Goal: Task Accomplishment & Management: Manage account settings

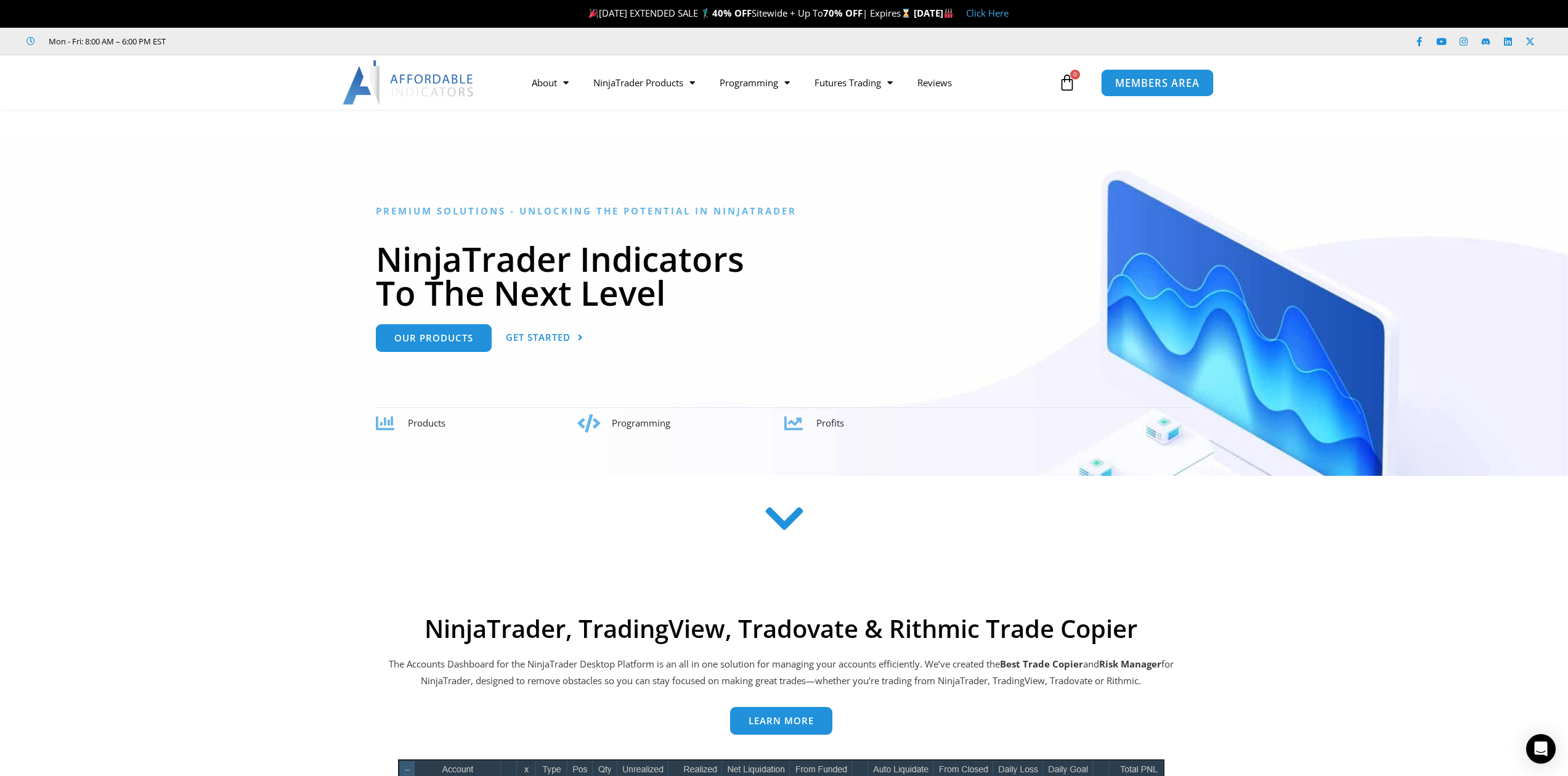
click at [1179, 81] on span "MEMBERS AREA" at bounding box center [1158, 83] width 84 height 11
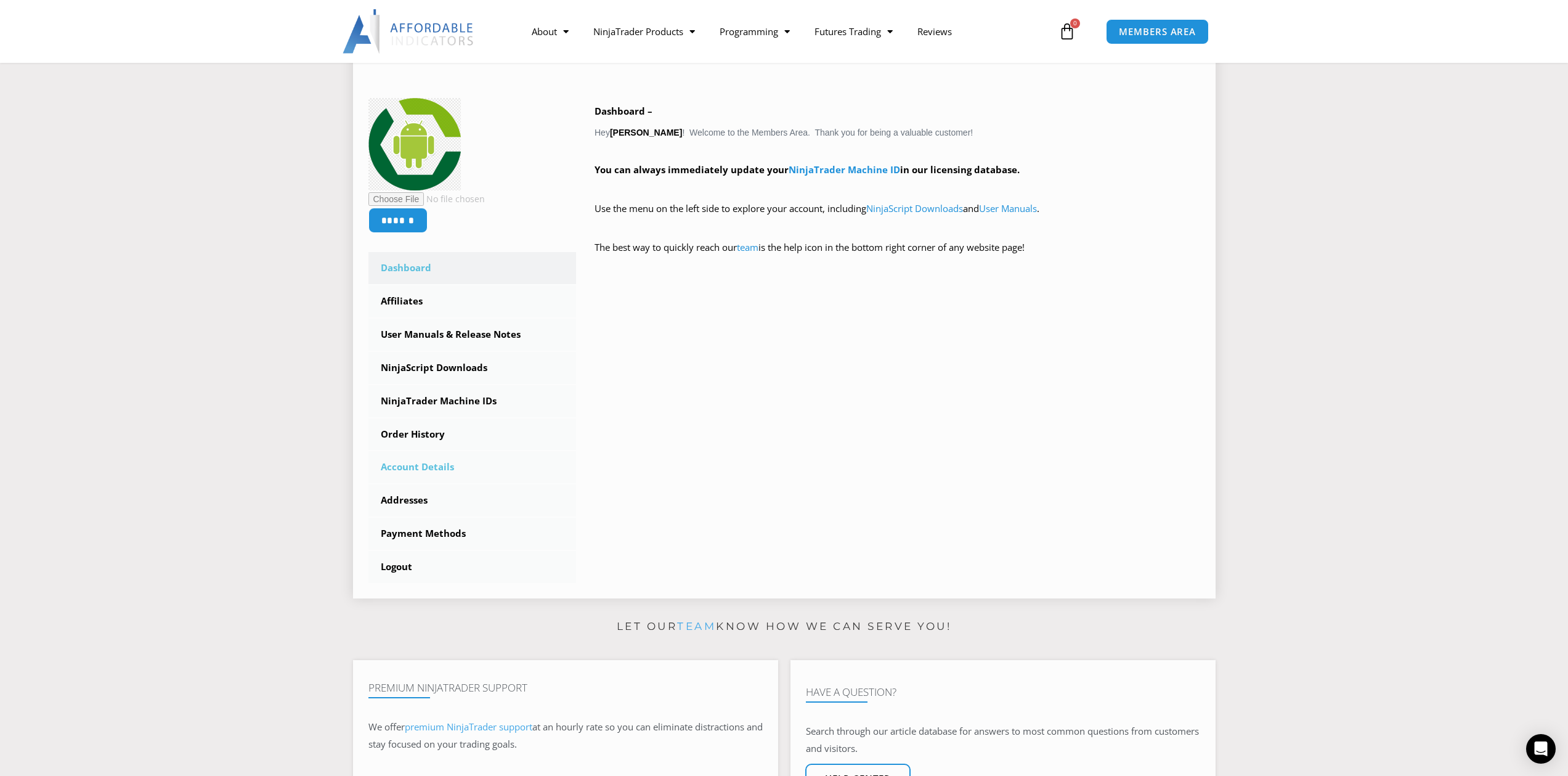
scroll to position [181, 0]
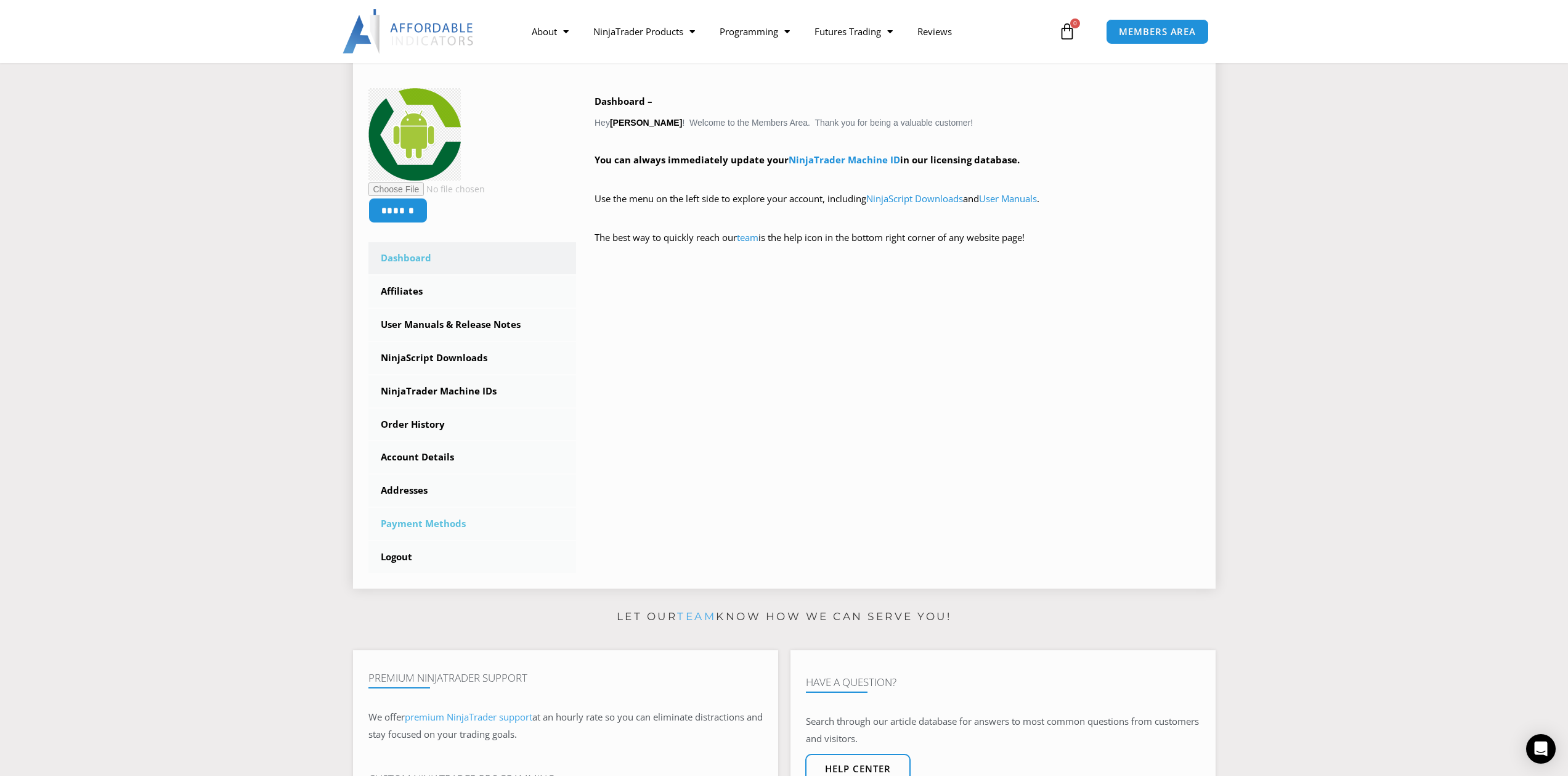
click at [426, 524] on link "Payment Methods" at bounding box center [472, 524] width 208 height 32
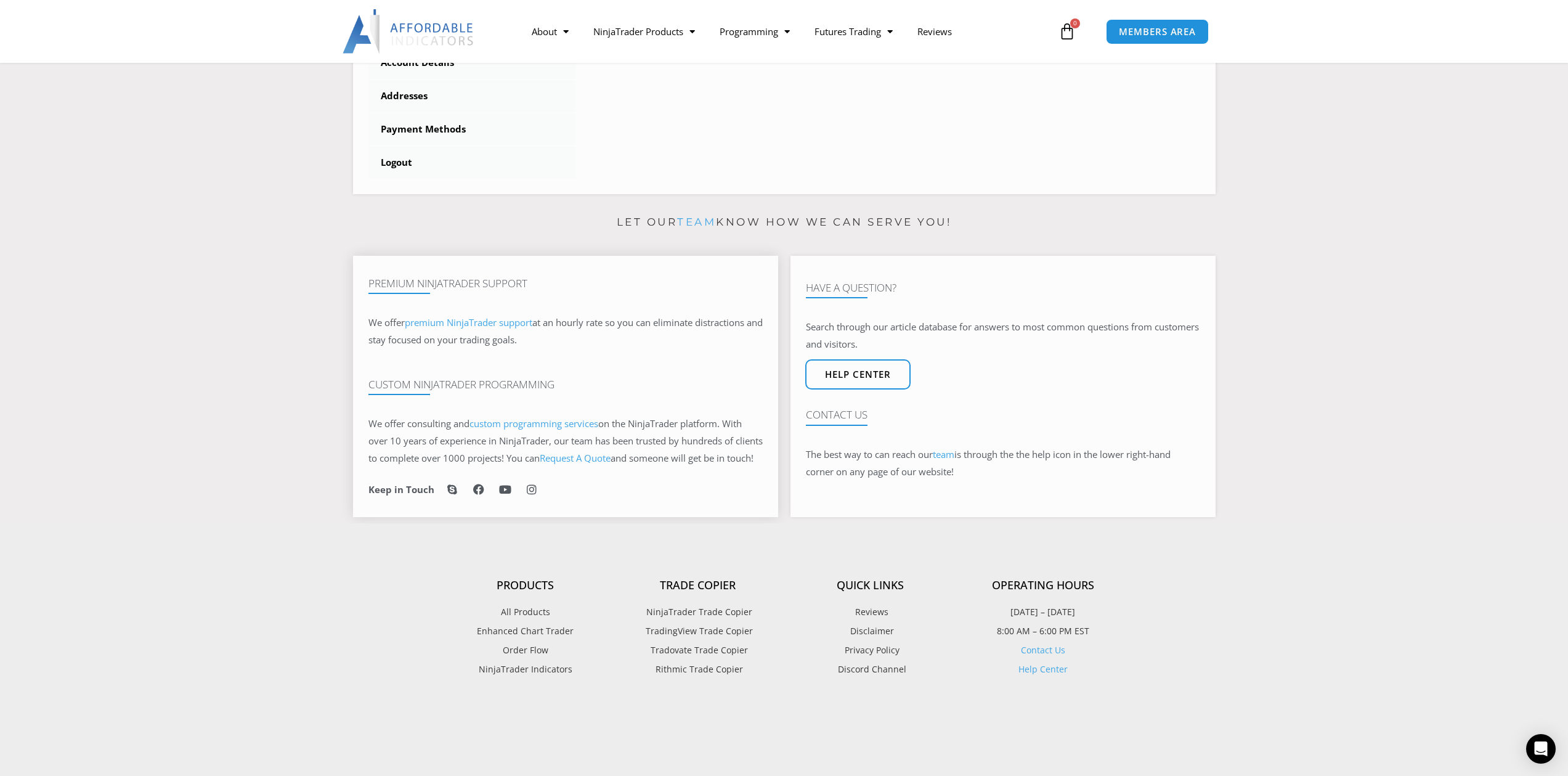
scroll to position [434, 0]
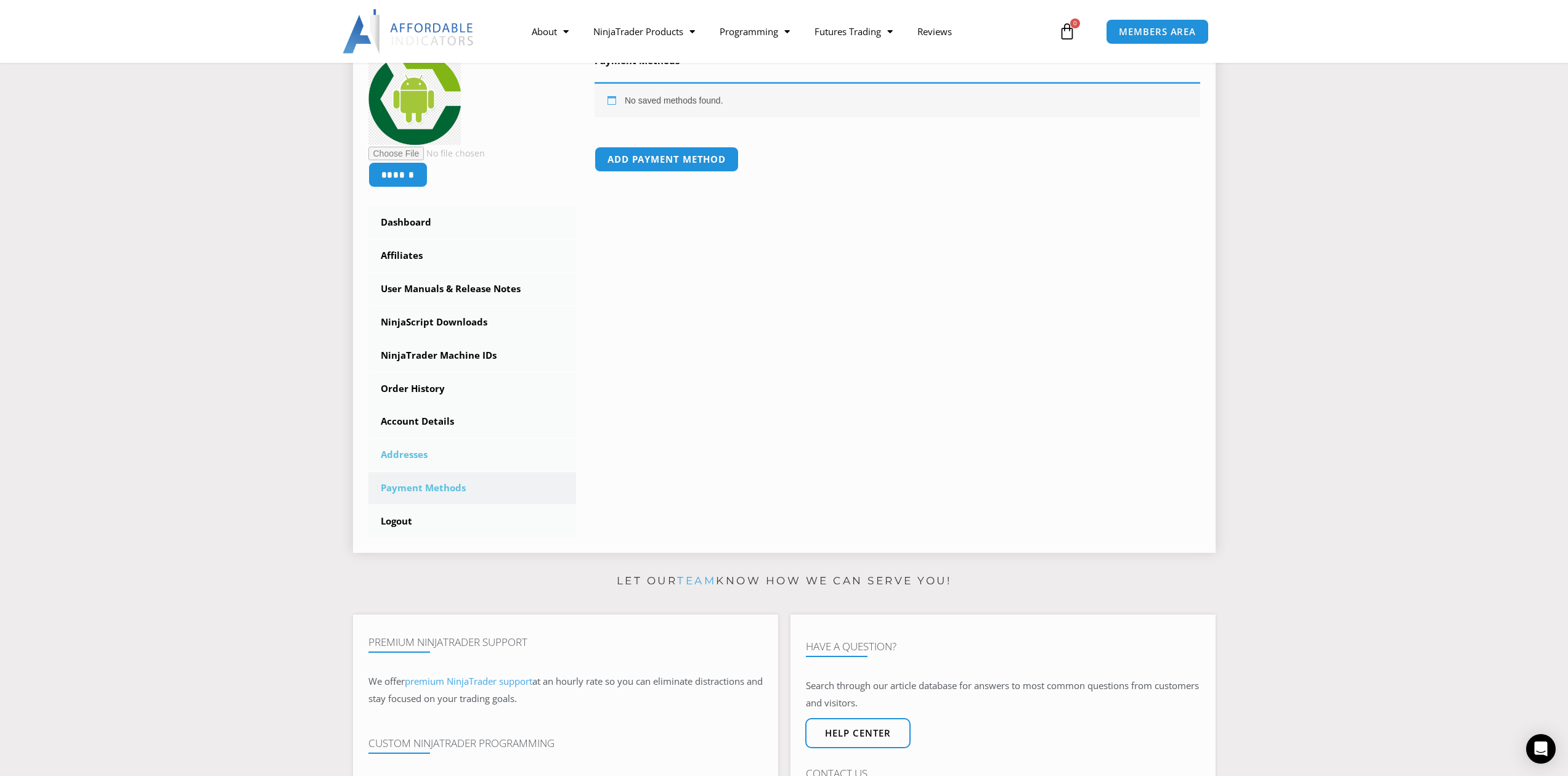
scroll to position [194, 0]
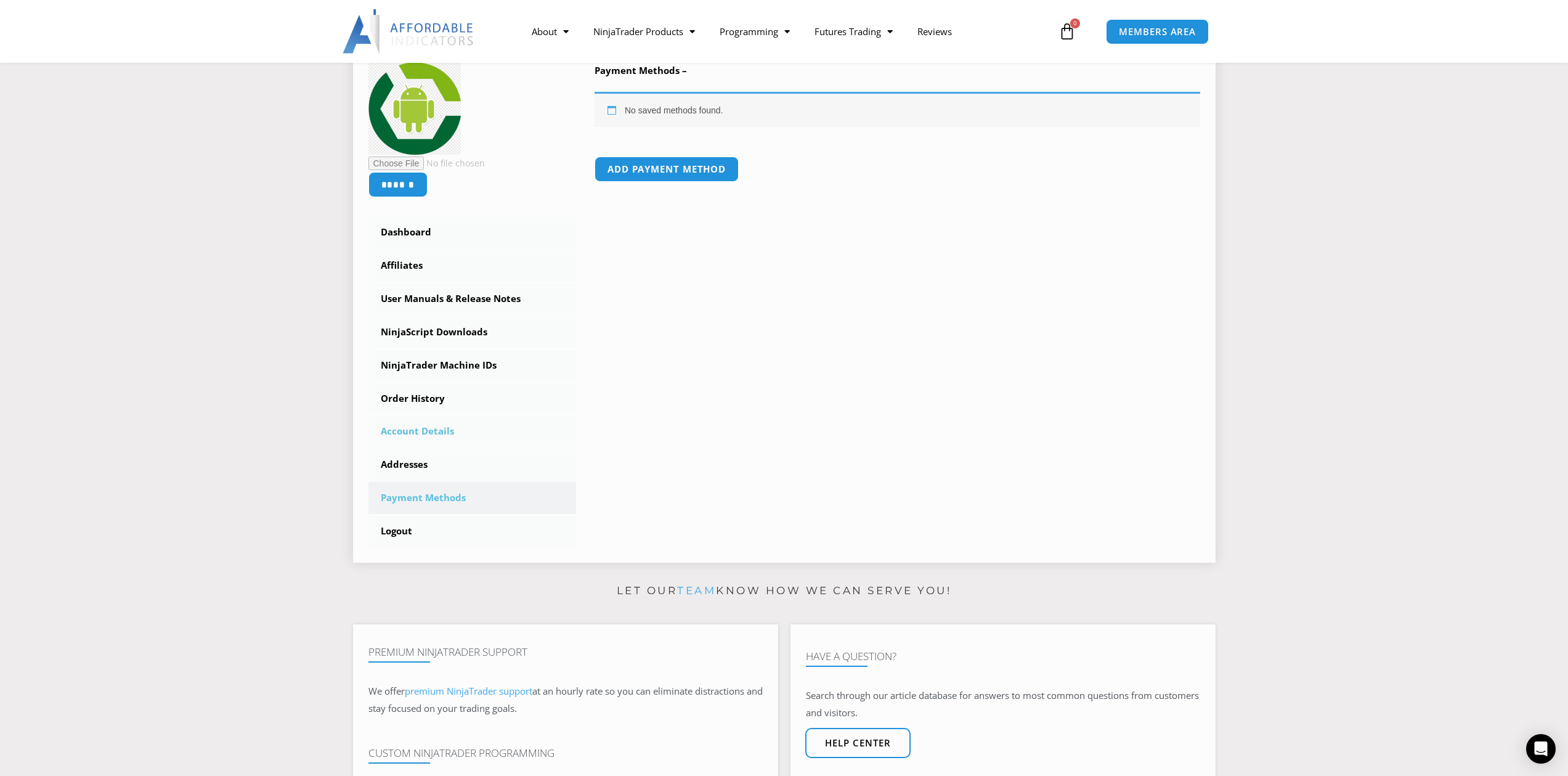
click at [524, 437] on link "Account Details" at bounding box center [472, 431] width 208 height 32
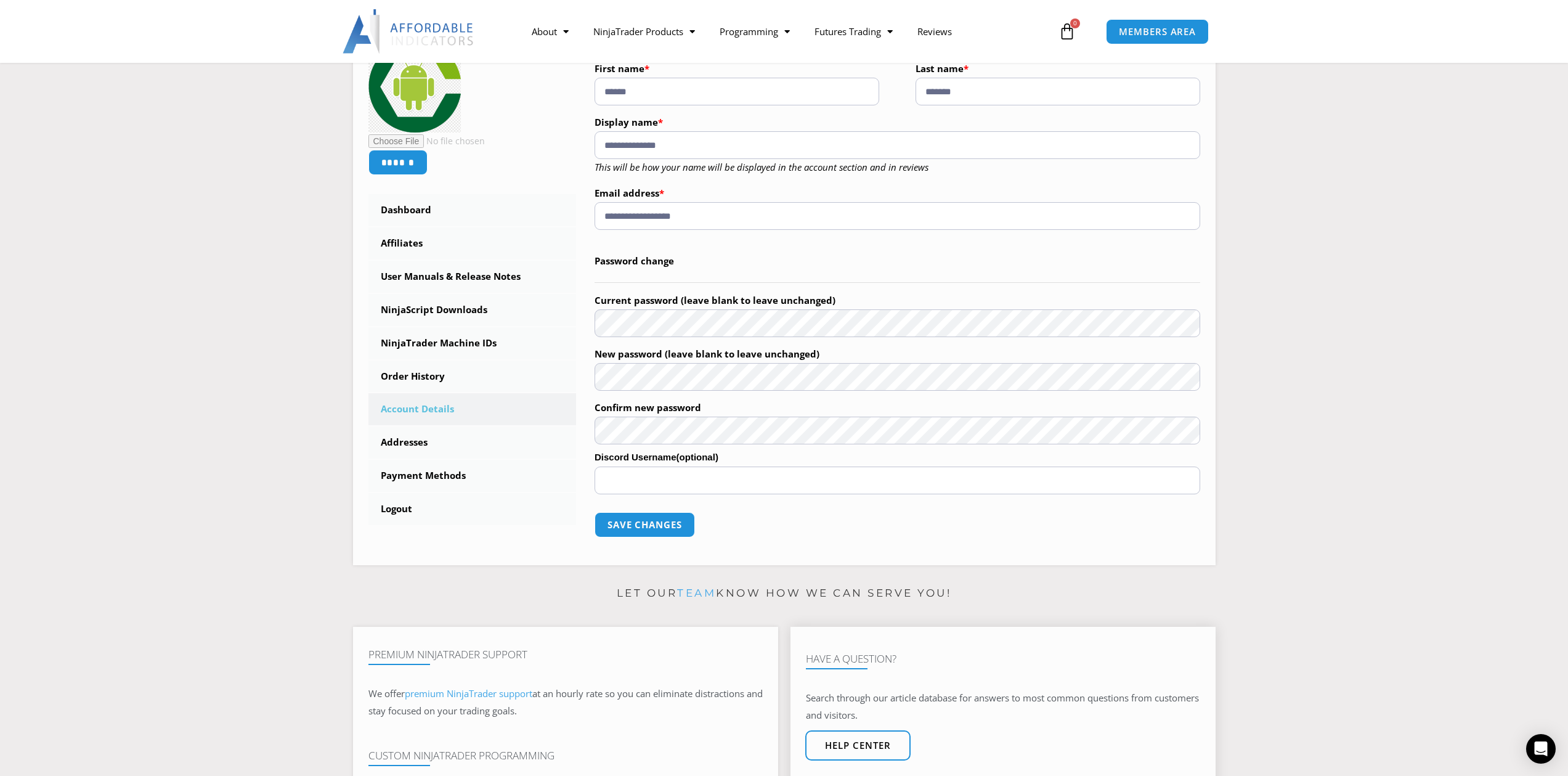
scroll to position [193, 0]
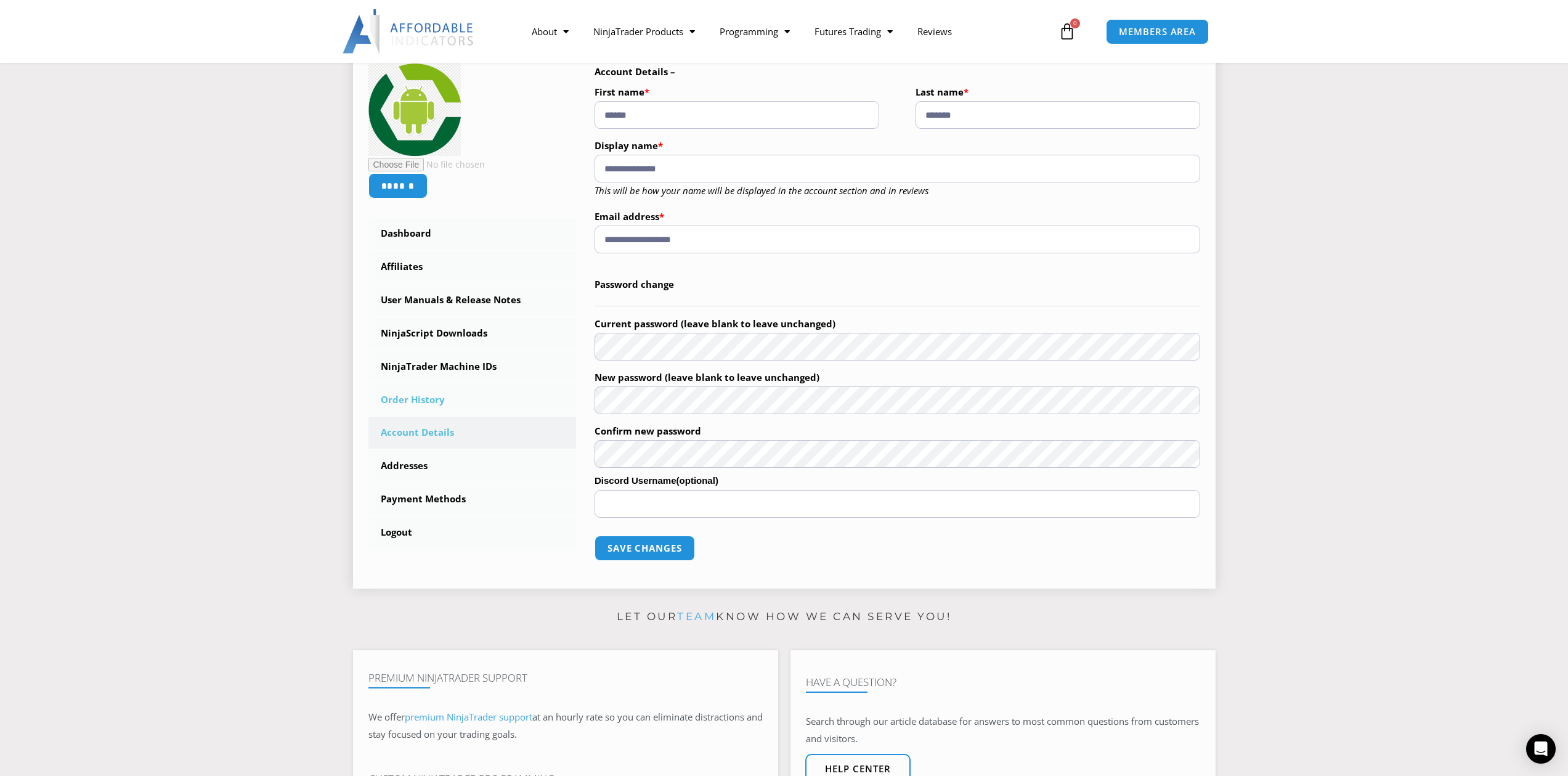
click at [407, 392] on link "Order History" at bounding box center [472, 400] width 208 height 32
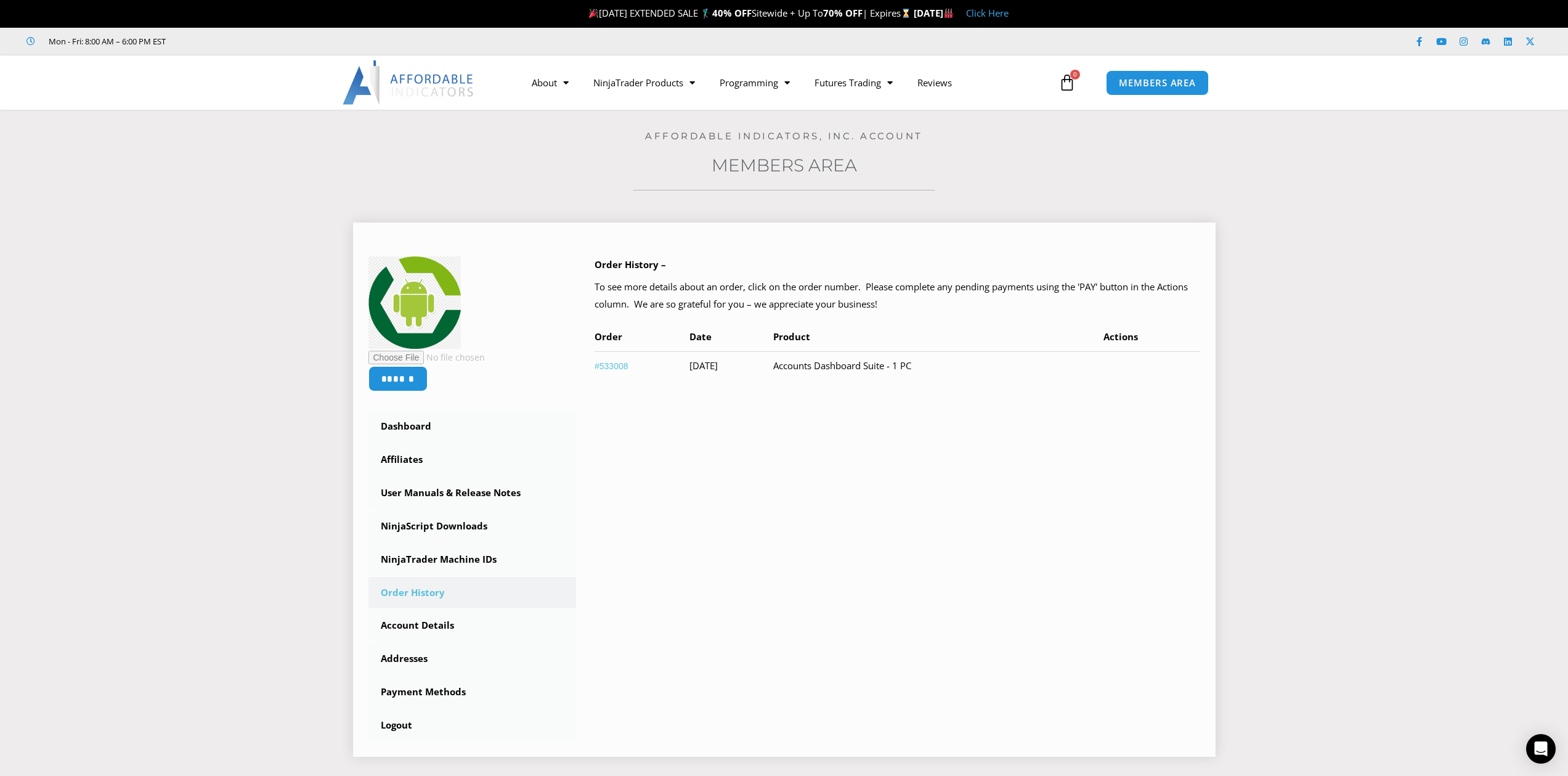
click at [619, 365] on link "#533008" at bounding box center [612, 366] width 34 height 10
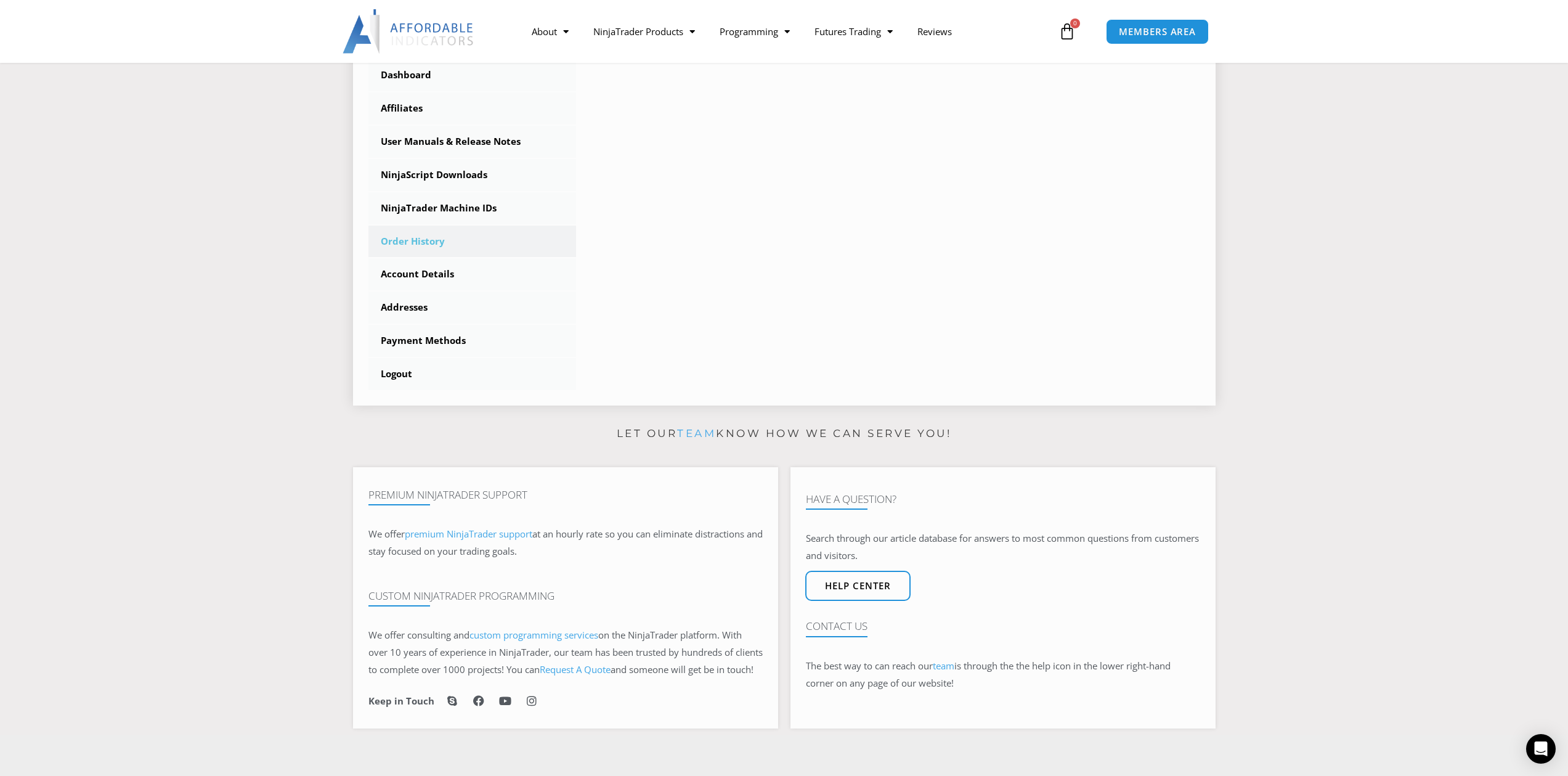
scroll to position [362, 0]
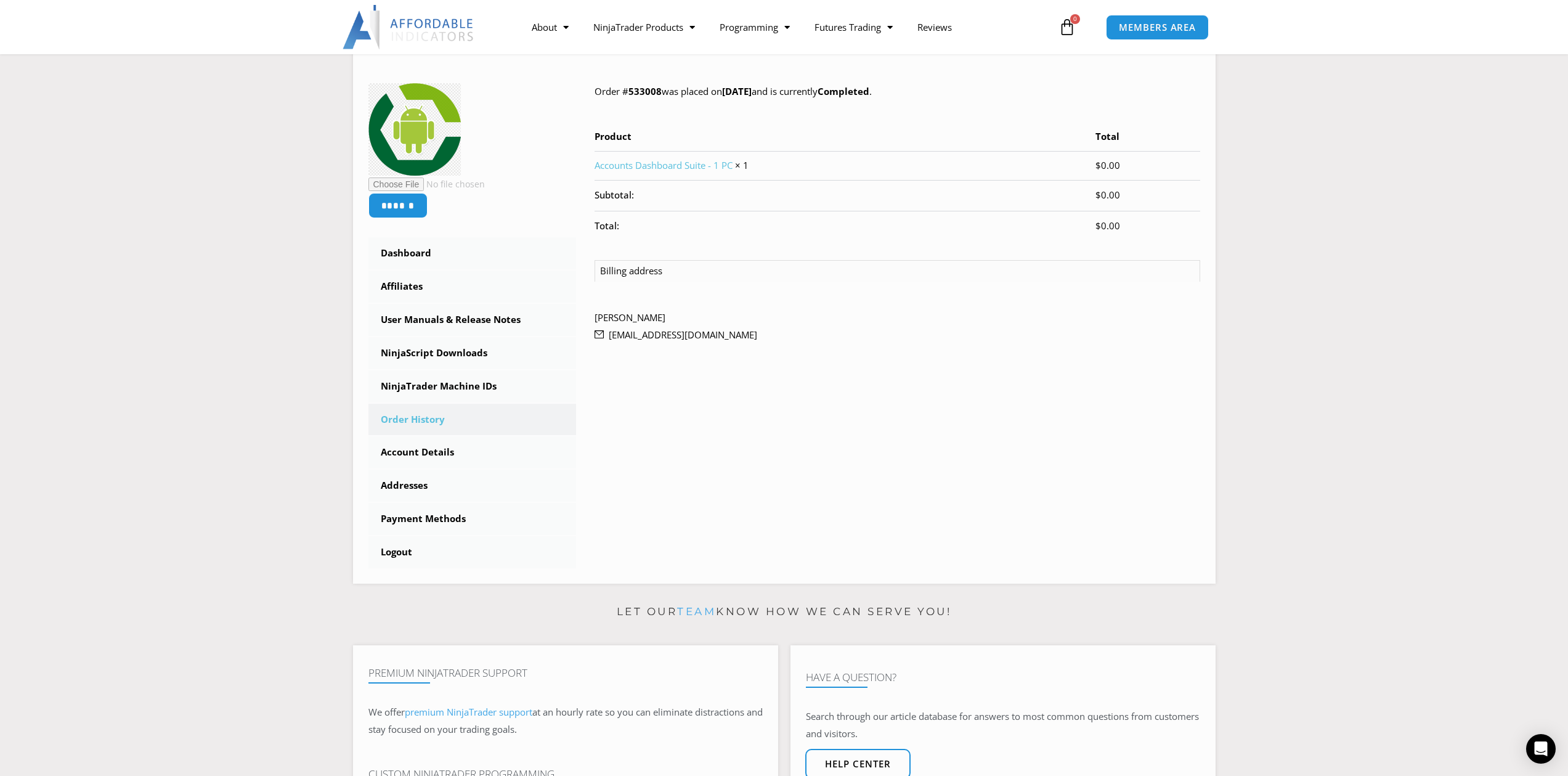
scroll to position [181, 0]
